Goal: Find contact information: Find contact information

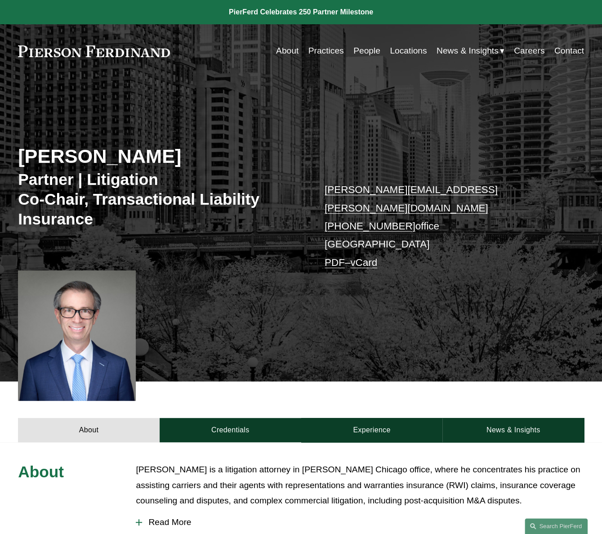
click at [558, 51] on link "Contact" at bounding box center [570, 50] width 30 height 17
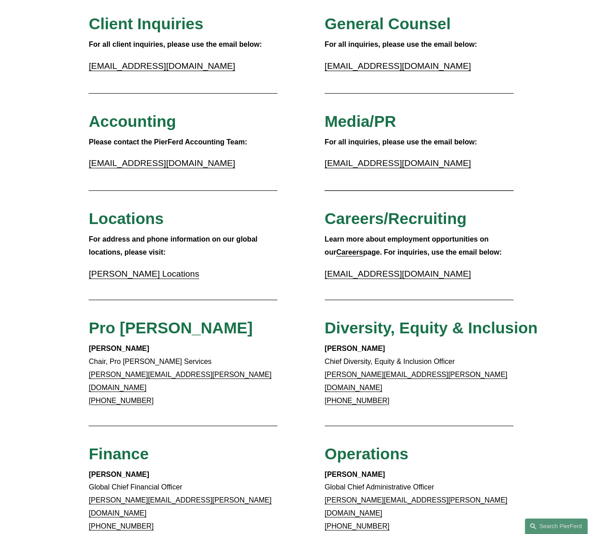
scroll to position [135, 0]
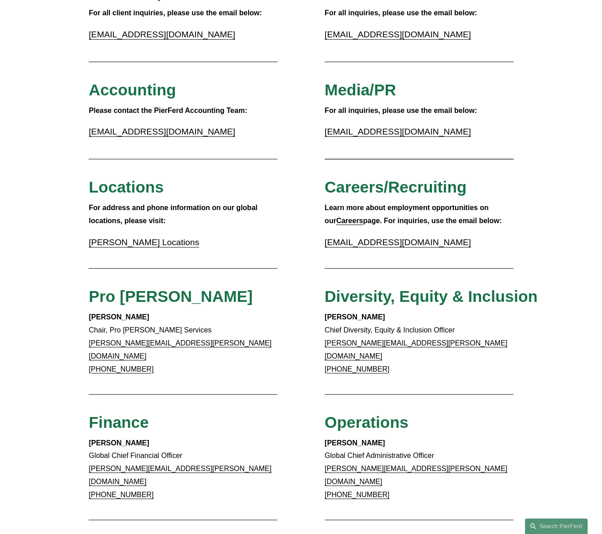
click at [148, 245] on link "Pierson Ferdinand Locations" at bounding box center [144, 242] width 110 height 9
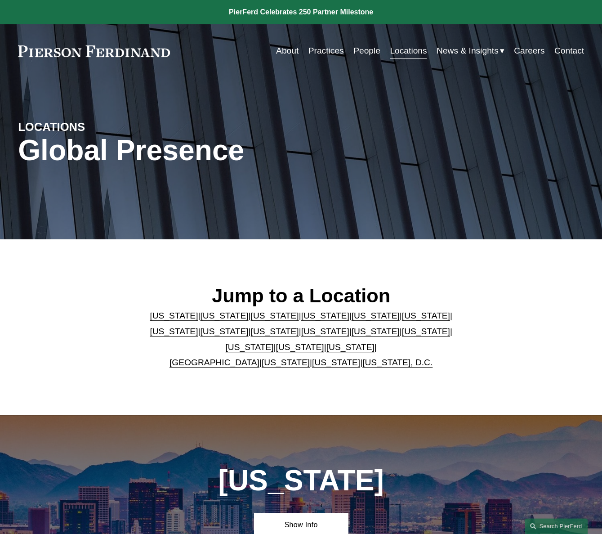
click at [198, 327] on link "[US_STATE]" at bounding box center [174, 331] width 48 height 9
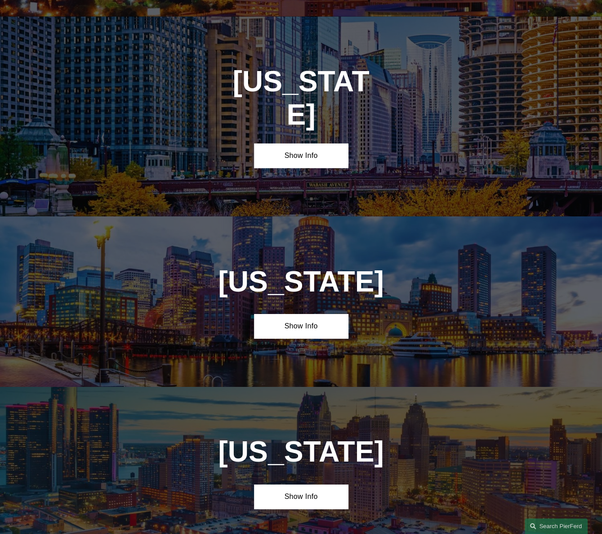
scroll to position [1451, 0]
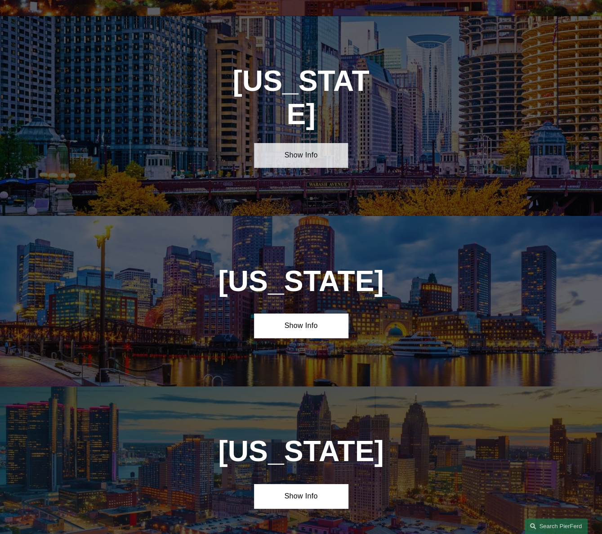
click at [302, 143] on link "Show Info" at bounding box center [301, 155] width 94 height 24
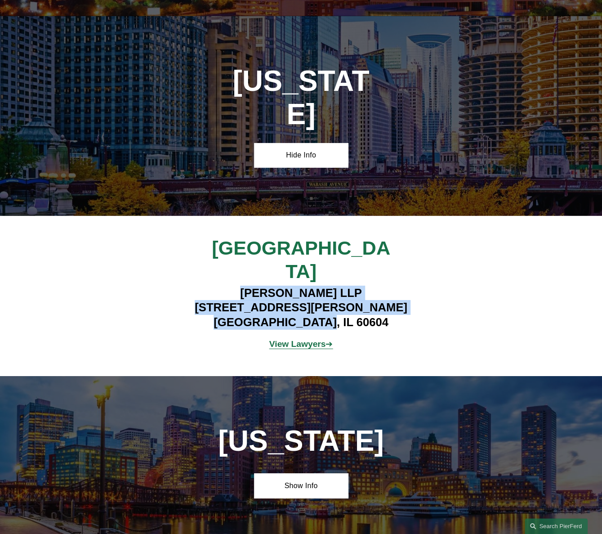
drag, startPoint x: 239, startPoint y: 229, endPoint x: 348, endPoint y: 254, distance: 112.2
click at [348, 286] on h4 "[PERSON_NAME] LLP [STREET_ADDRESS][PERSON_NAME]" at bounding box center [301, 308] width 236 height 44
copy h4 "[PERSON_NAME] LLP [STREET_ADDRESS][PERSON_NAME]"
